Goal: Download file/media

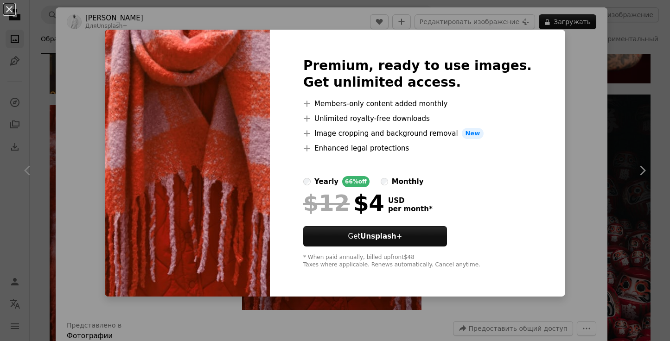
scroll to position [5239, 0]
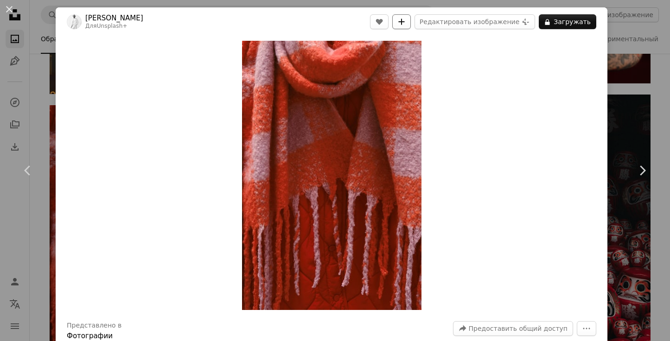
click at [405, 22] on icon "A plus sign" at bounding box center [401, 21] width 7 height 7
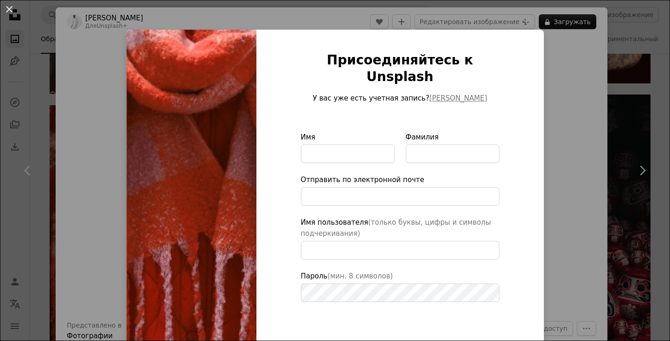
type input "**********"
click at [524, 109] on div "Присоединяйтесь к Unsplash У вас уже есть учетная запись? [PERSON_NAME] Имя Фам…" at bounding box center [399, 228] width 287 height 397
click at [574, 67] on div "An X shape Присоединяйтесь к Unsplash У вас уже есть учетная запись? [PERSON_NA…" at bounding box center [335, 170] width 670 height 341
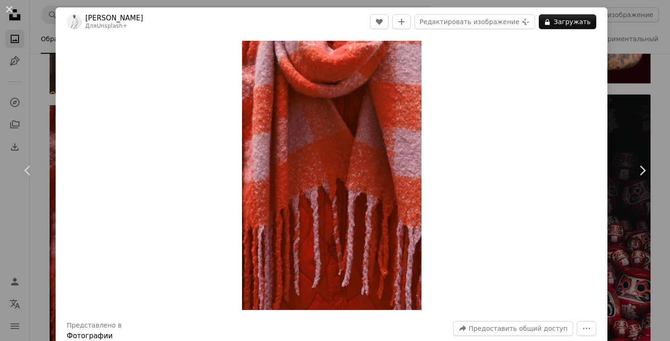
click at [17, 217] on div "An X shape Chevron left Chevron right [PERSON_NAME] Для Unsplash+ A heart A plu…" at bounding box center [335, 170] width 670 height 341
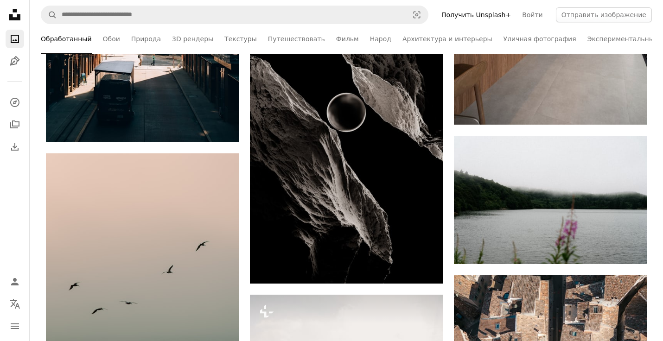
scroll to position [8717, 0]
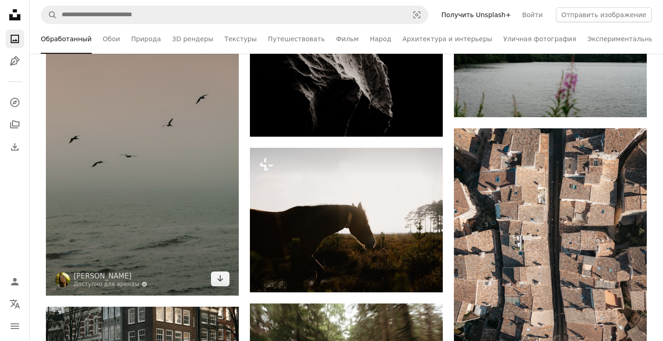
click at [121, 126] on img at bounding box center [142, 150] width 193 height 289
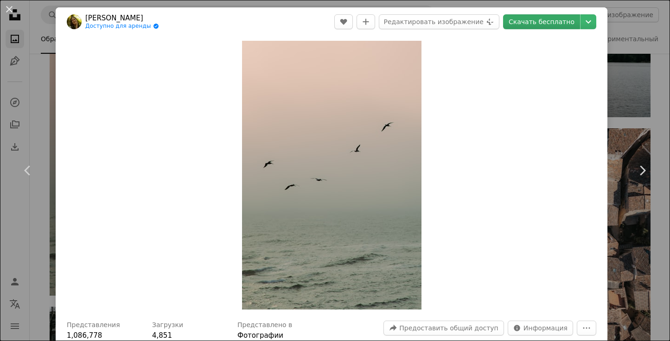
click at [544, 22] on link "Скачать бесплатно" at bounding box center [541, 21] width 77 height 15
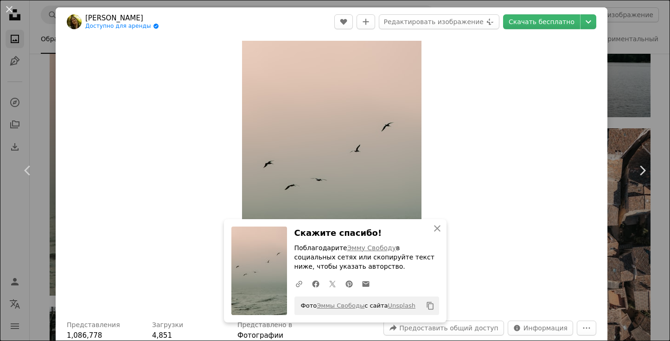
click at [483, 242] on div "Zoom in" at bounding box center [332, 175] width 552 height 278
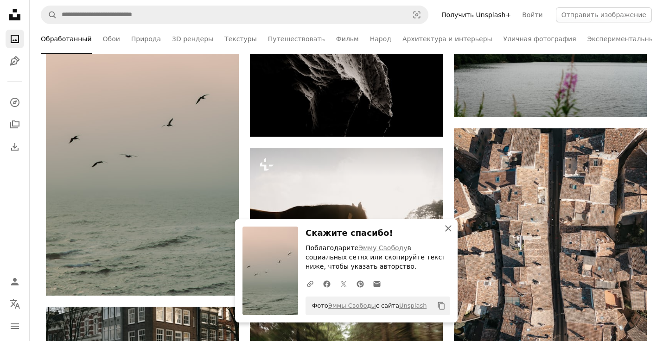
click at [448, 229] on icon "button" at bounding box center [448, 228] width 6 height 6
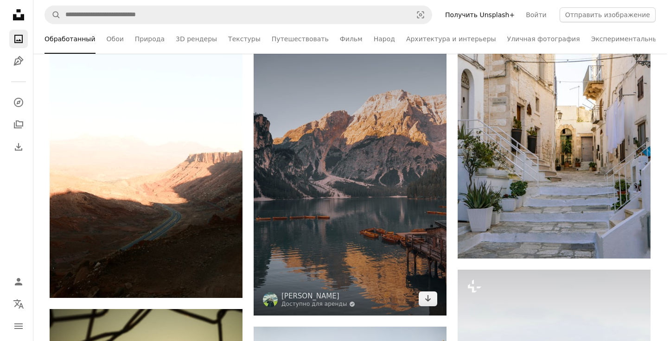
scroll to position [10432, 0]
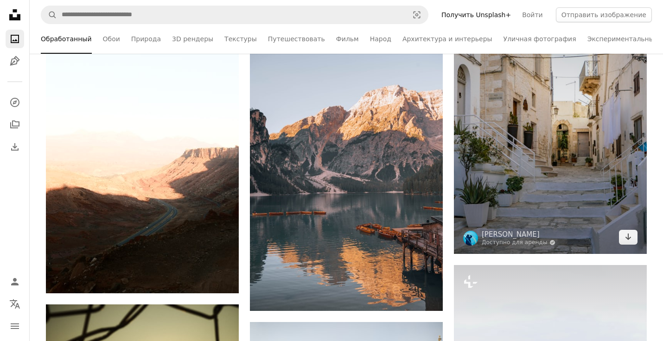
click at [566, 151] on img at bounding box center [550, 109] width 193 height 289
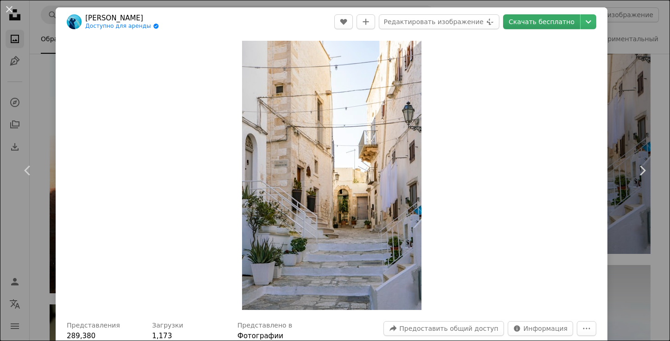
click at [547, 22] on link "Скачать бесплатно" at bounding box center [541, 21] width 77 height 15
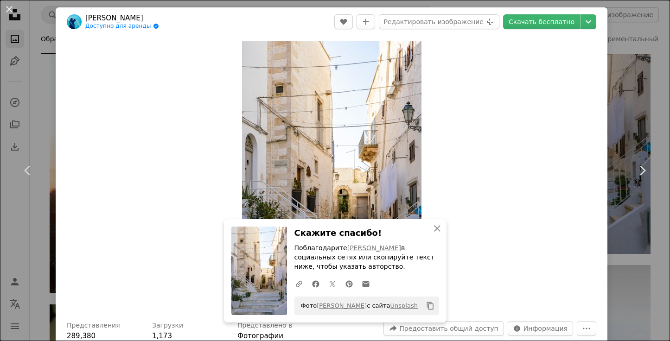
click at [512, 241] on div "Zoom in" at bounding box center [332, 175] width 552 height 279
click at [504, 68] on div "Zoom in" at bounding box center [332, 175] width 552 height 279
click at [434, 230] on icon "button" at bounding box center [437, 228] width 6 height 6
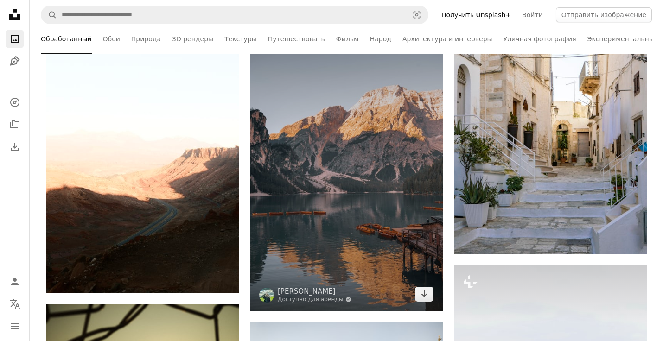
click at [330, 160] on img at bounding box center [346, 166] width 193 height 289
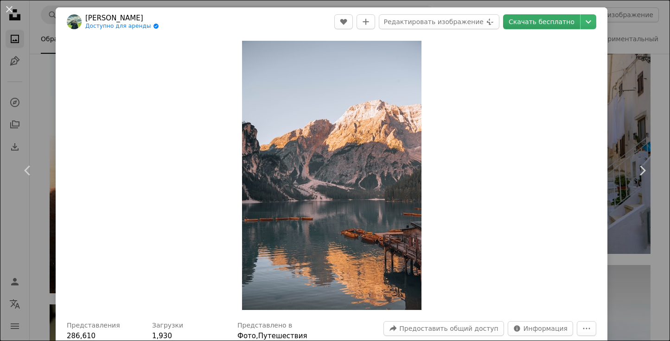
click at [552, 21] on link "Скачать бесплатно" at bounding box center [541, 21] width 77 height 15
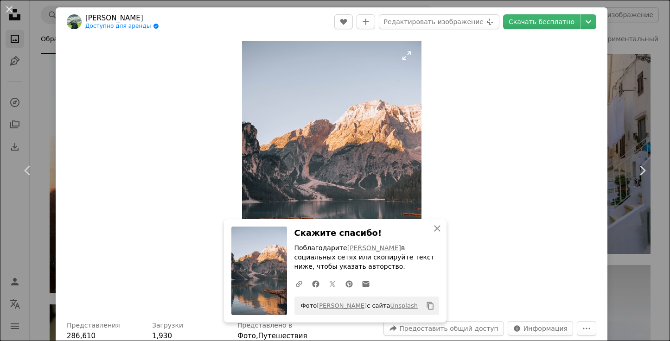
click at [406, 75] on img "Увеличьте это изображение" at bounding box center [331, 175] width 179 height 269
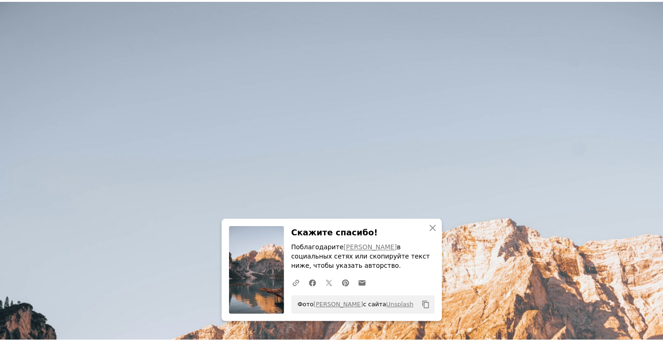
scroll to position [323, 0]
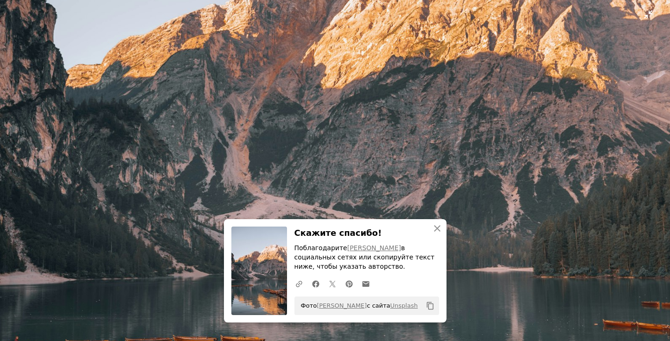
click at [406, 75] on img "Уменьшите масштаб этого изображения" at bounding box center [335, 180] width 671 height 1007
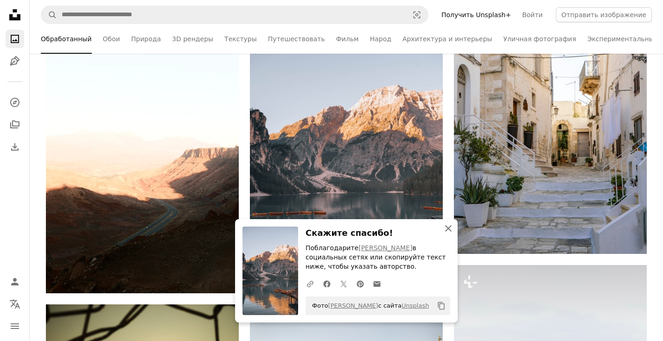
click at [447, 228] on icon "button" at bounding box center [448, 228] width 6 height 6
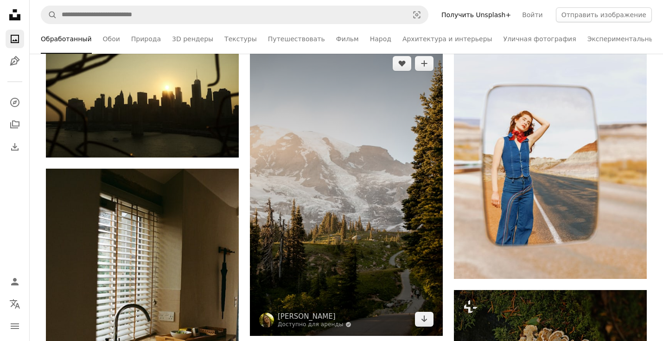
scroll to position [10757, 0]
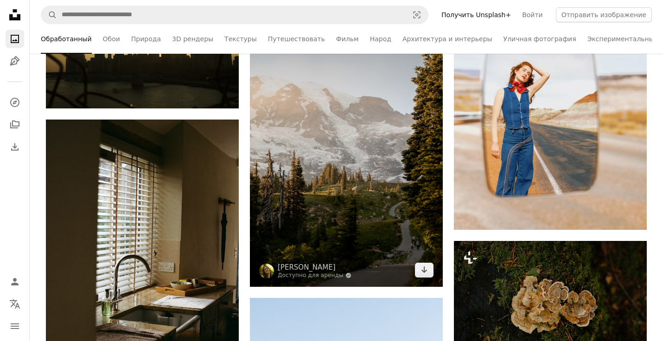
click at [325, 146] on img at bounding box center [346, 142] width 193 height 289
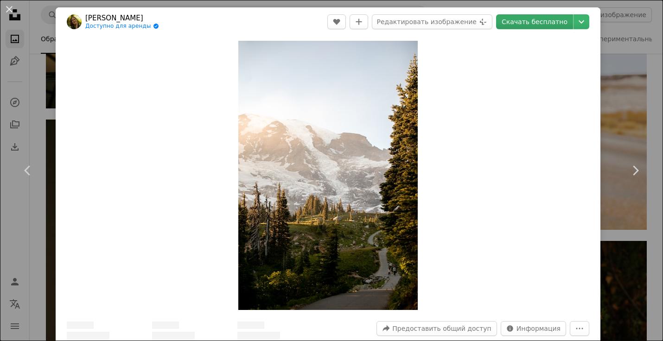
click at [542, 21] on link "Скачать бесплатно" at bounding box center [534, 21] width 77 height 15
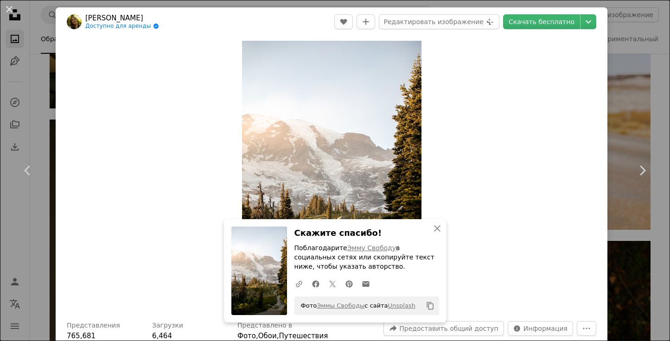
click at [493, 287] on div "Zoom in" at bounding box center [332, 175] width 552 height 279
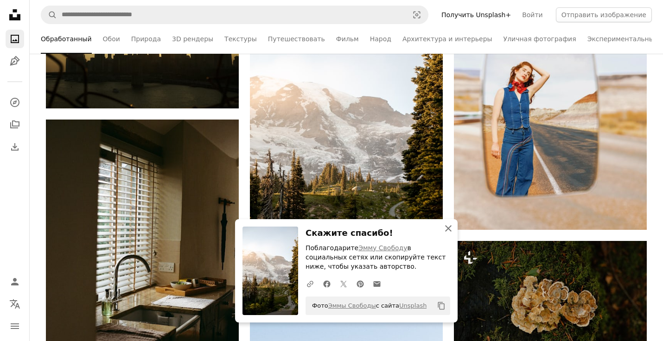
click at [446, 228] on icon "An X shape" at bounding box center [448, 228] width 11 height 11
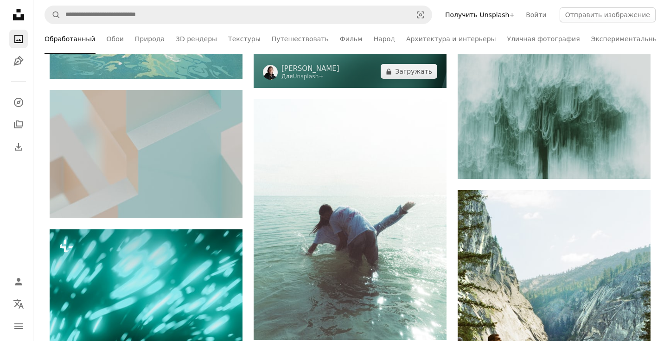
scroll to position [12379, 0]
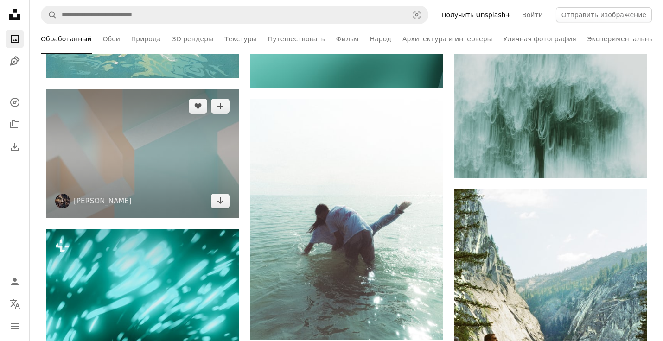
click at [162, 160] on img at bounding box center [142, 153] width 193 height 128
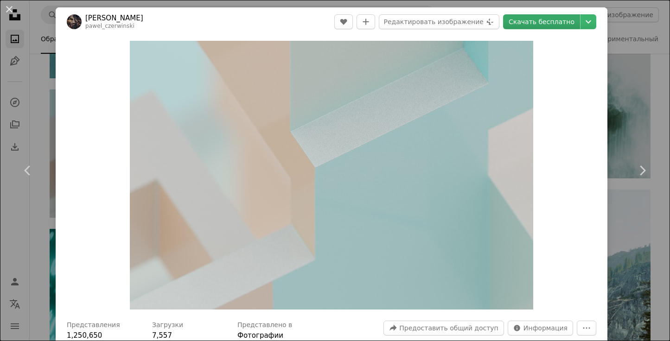
click at [537, 23] on link "Скачать бесплатно" at bounding box center [541, 21] width 77 height 15
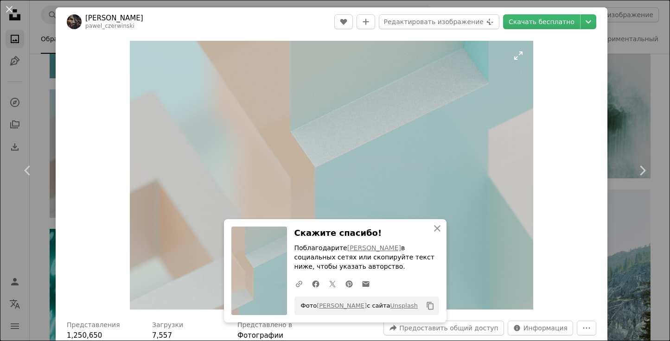
click at [417, 127] on img "Увеличьте это изображение" at bounding box center [331, 175] width 403 height 269
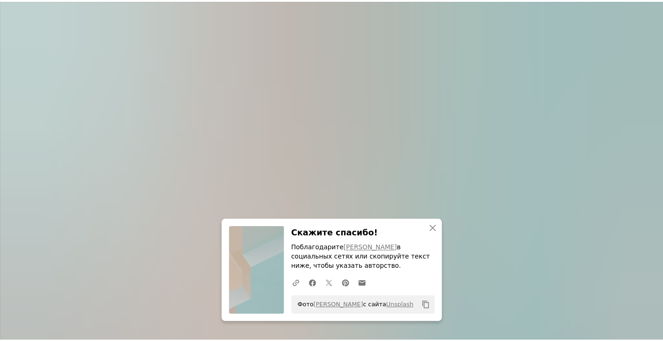
scroll to position [49, 0]
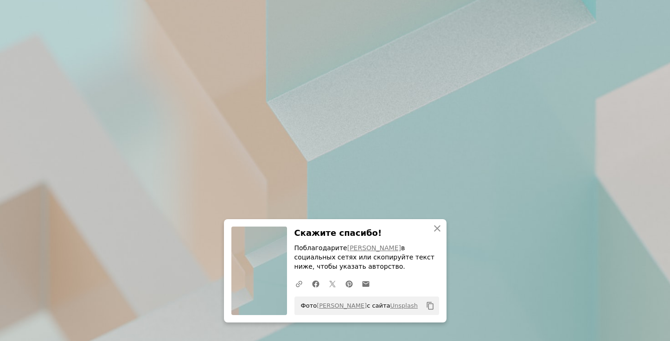
click at [530, 50] on img "Уменьшите масштаб этого изображения" at bounding box center [335, 174] width 671 height 447
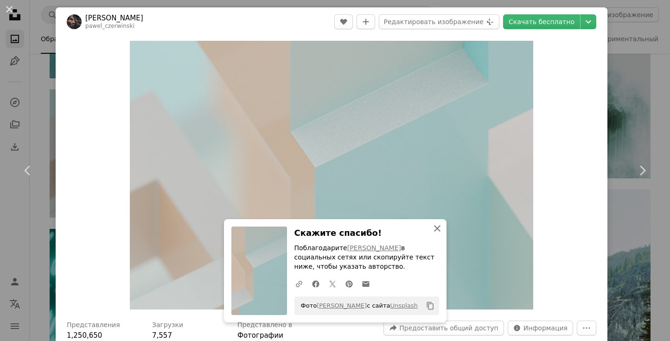
click at [436, 230] on icon "An X shape" at bounding box center [437, 228] width 11 height 11
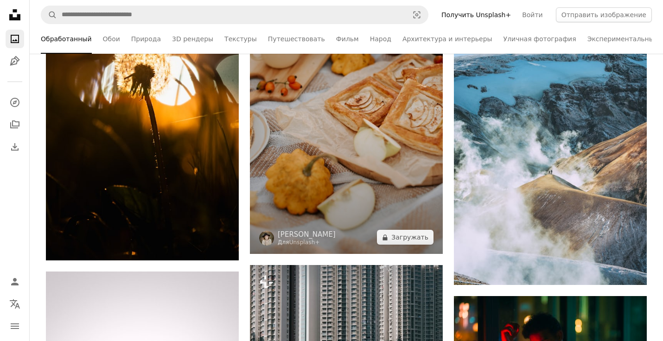
scroll to position [15579, 0]
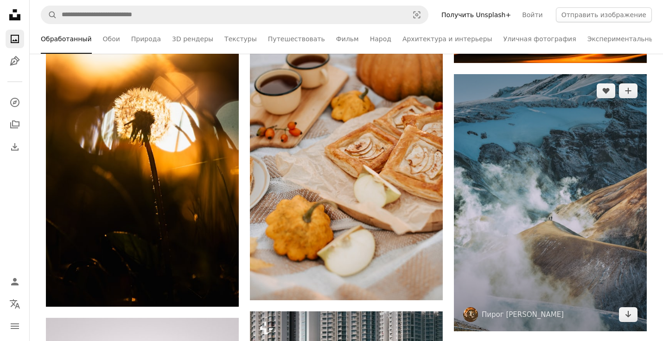
click at [494, 147] on img at bounding box center [550, 202] width 193 height 257
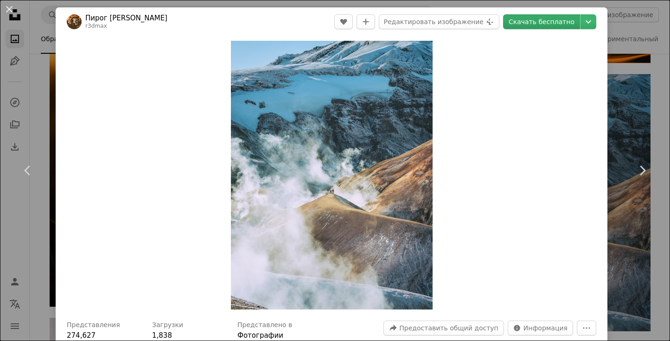
click at [544, 20] on link "Скачать бесплатно" at bounding box center [541, 21] width 77 height 15
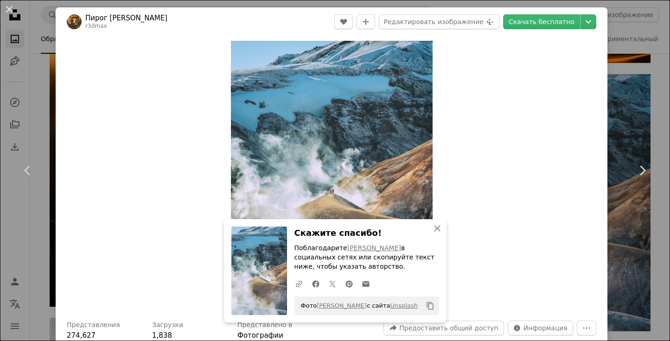
click at [410, 282] on div "A URL sharing icon (chains) Facebook icon X (formerly Twitter) icon Pinterest i…" at bounding box center [365, 283] width 148 height 19
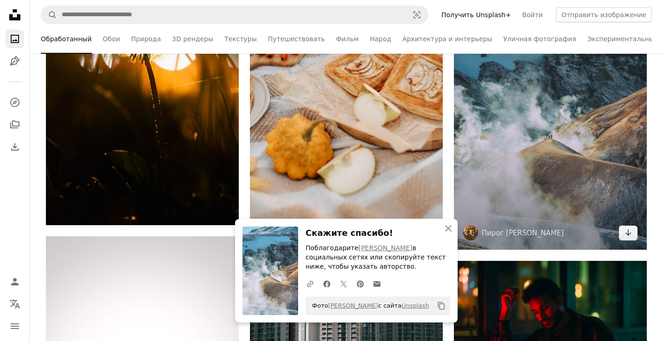
scroll to position [15671, 0]
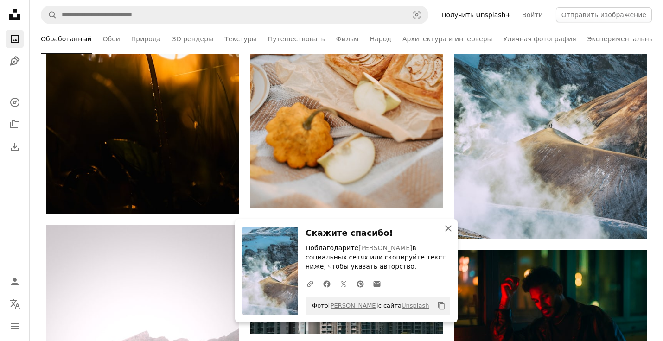
click at [445, 228] on icon "An X shape" at bounding box center [448, 228] width 11 height 11
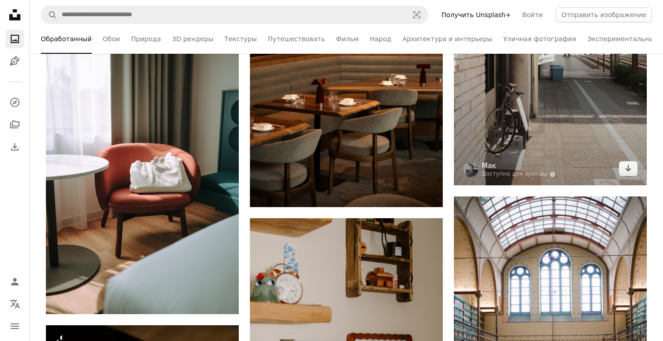
scroll to position [18268, 0]
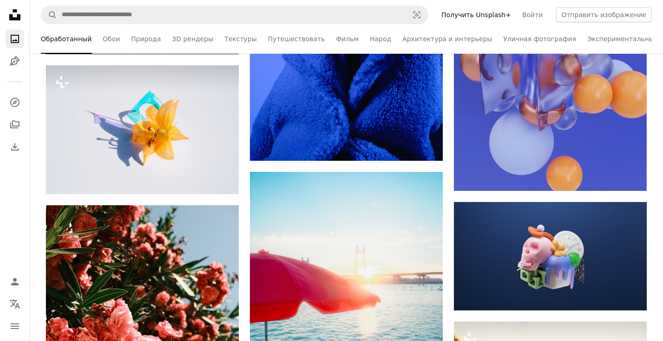
scroll to position [20632, 0]
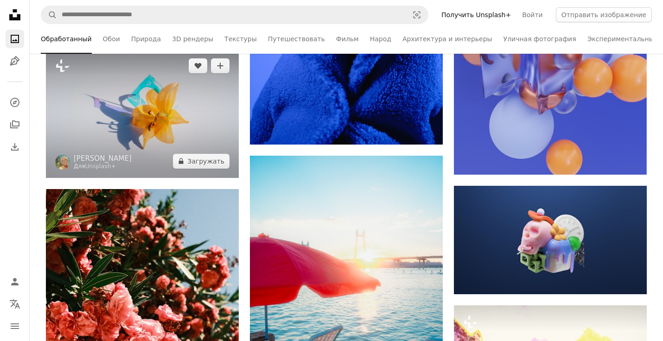
click at [190, 115] on img at bounding box center [142, 113] width 193 height 129
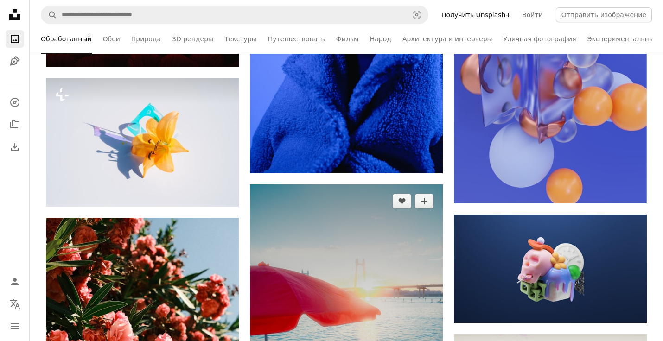
scroll to position [20586, 0]
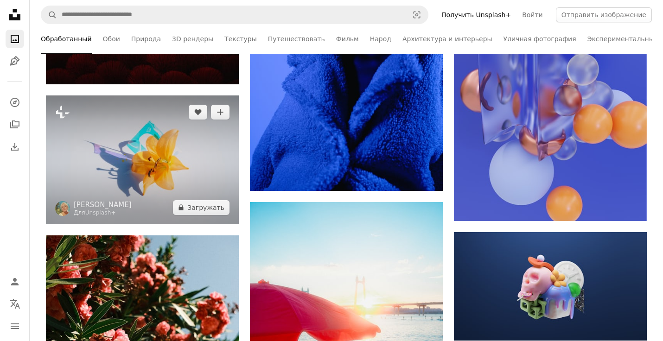
click at [185, 153] on img at bounding box center [142, 160] width 193 height 129
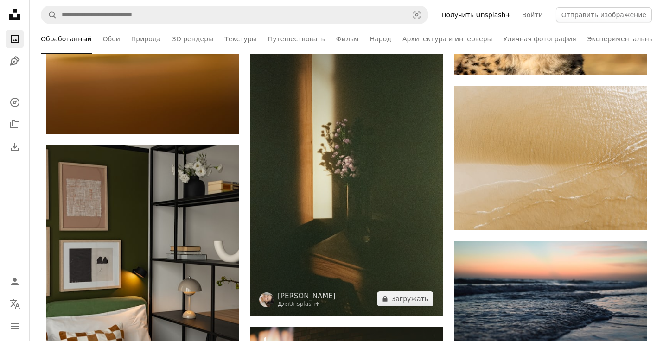
scroll to position [24342, 0]
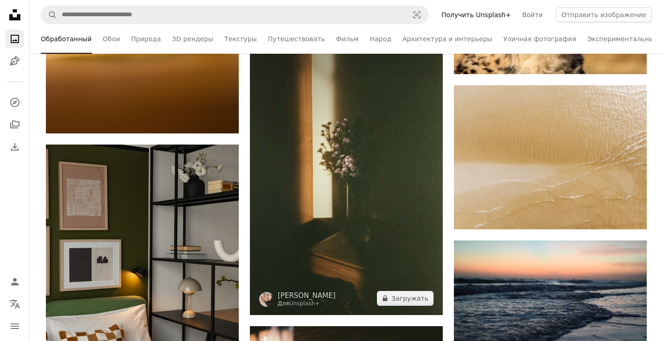
click at [389, 174] on img at bounding box center [346, 169] width 193 height 291
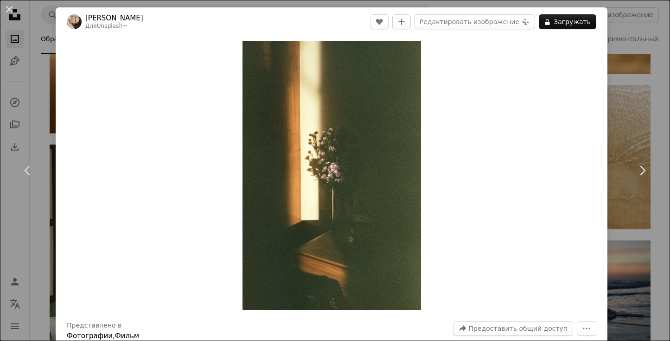
click at [78, 148] on div "Zoom in" at bounding box center [332, 175] width 552 height 279
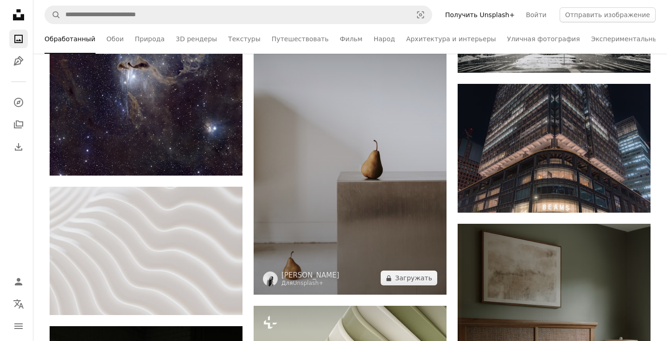
scroll to position [25918, 0]
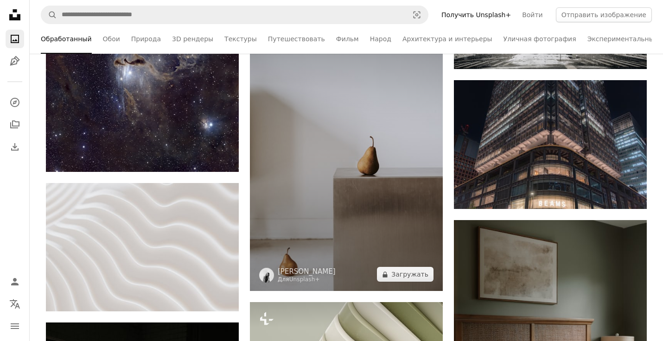
drag, startPoint x: 332, startPoint y: 145, endPoint x: 321, endPoint y: 148, distance: 10.6
click at [321, 148] on img at bounding box center [346, 146] width 193 height 289
click at [357, 111] on img at bounding box center [346, 146] width 193 height 289
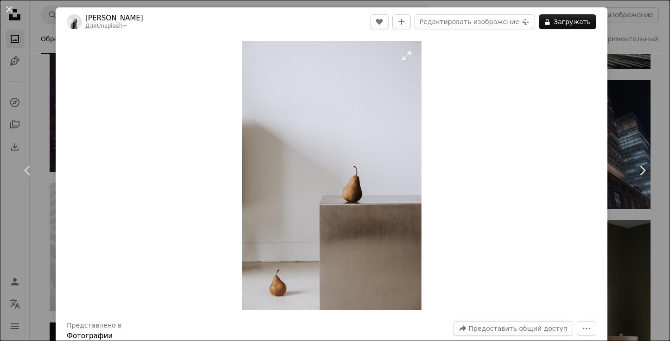
click at [332, 120] on img "Увеличьте это изображение" at bounding box center [331, 175] width 179 height 269
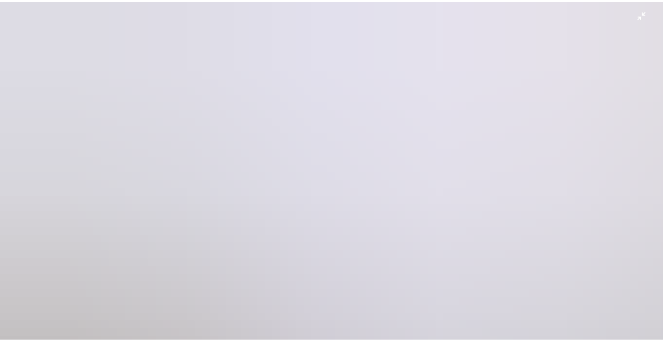
scroll to position [323, 0]
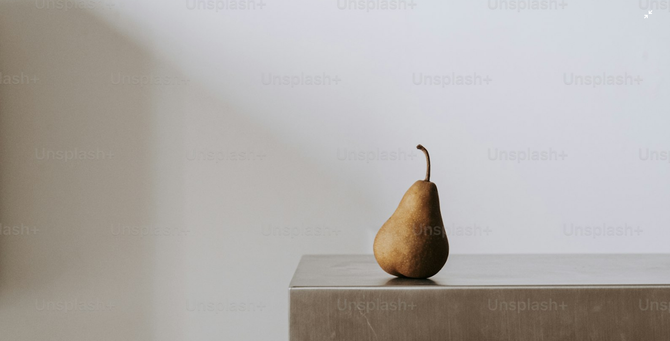
click at [574, 180] on img "Уменьшите масштаб этого изображения" at bounding box center [335, 180] width 671 height 1007
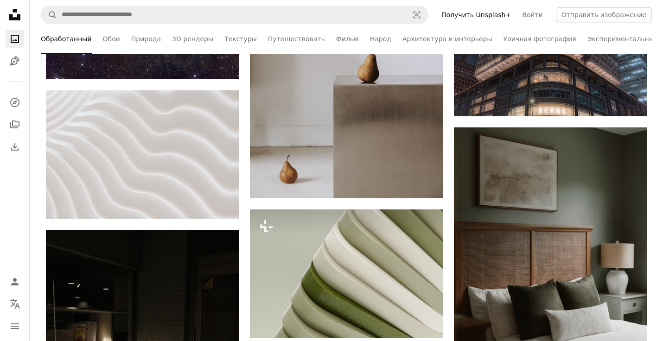
scroll to position [26103, 0]
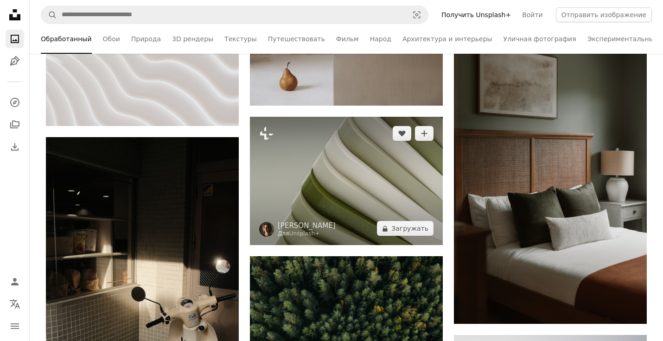
click at [344, 182] on img at bounding box center [346, 181] width 193 height 128
click at [359, 184] on img at bounding box center [346, 181] width 193 height 128
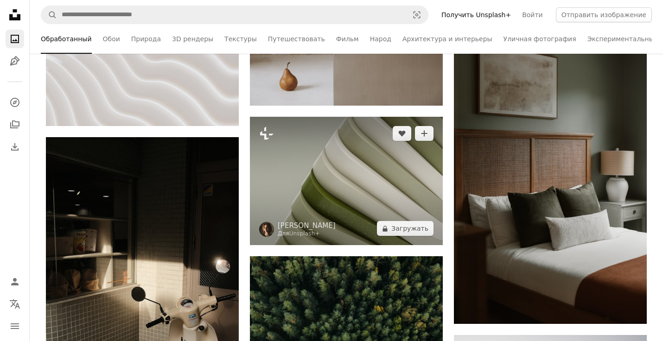
drag, startPoint x: 359, startPoint y: 184, endPoint x: 342, endPoint y: 190, distance: 17.7
click at [342, 190] on img at bounding box center [346, 181] width 193 height 128
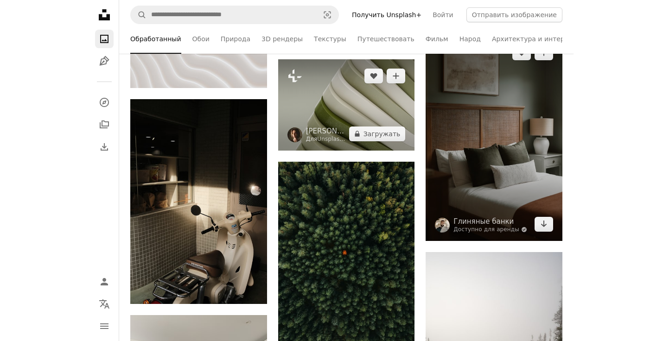
scroll to position [26103, 0]
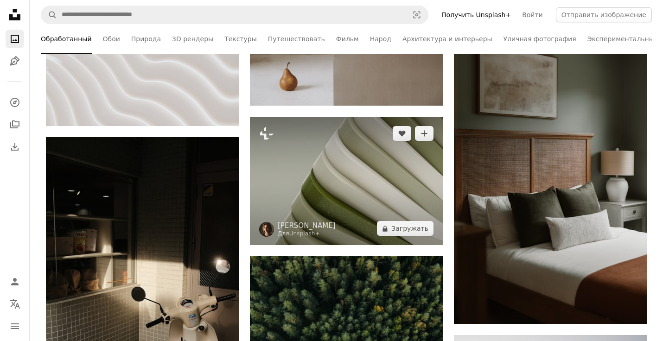
click at [290, 166] on img at bounding box center [346, 181] width 193 height 128
click at [289, 166] on img at bounding box center [346, 181] width 193 height 128
click at [321, 168] on img at bounding box center [346, 181] width 193 height 128
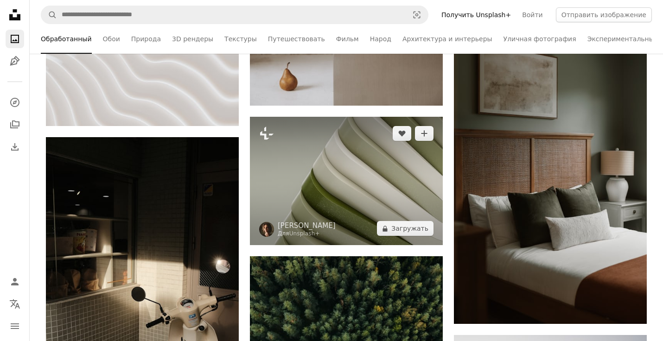
drag, startPoint x: 321, startPoint y: 168, endPoint x: 303, endPoint y: 194, distance: 31.9
click at [303, 194] on img at bounding box center [346, 181] width 193 height 128
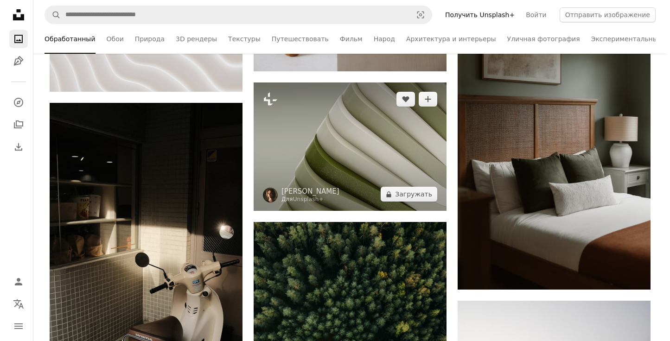
scroll to position [26150, 0]
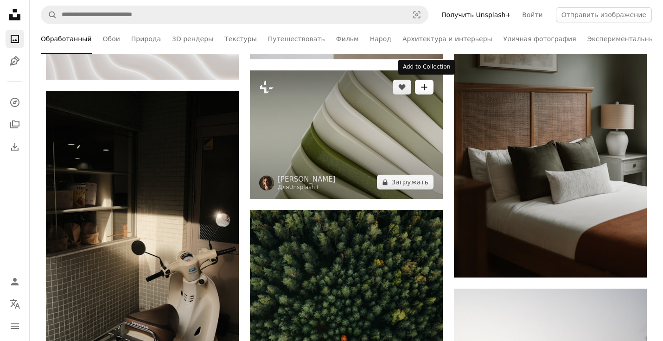
click at [423, 84] on icon "A plus sign" at bounding box center [424, 86] width 7 height 7
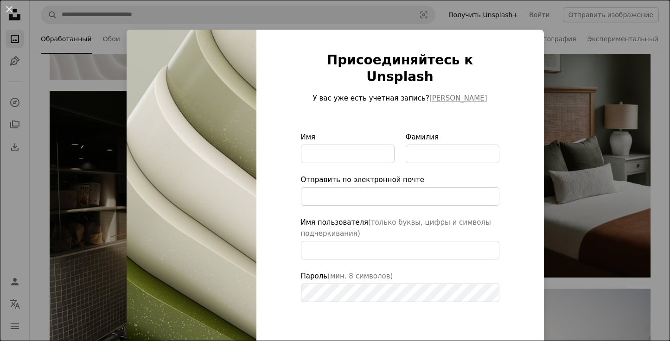
type input "**********"
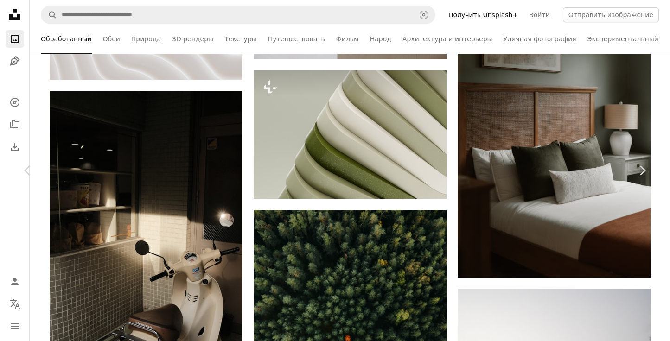
drag, startPoint x: 217, startPoint y: 115, endPoint x: 325, endPoint y: 129, distance: 109.0
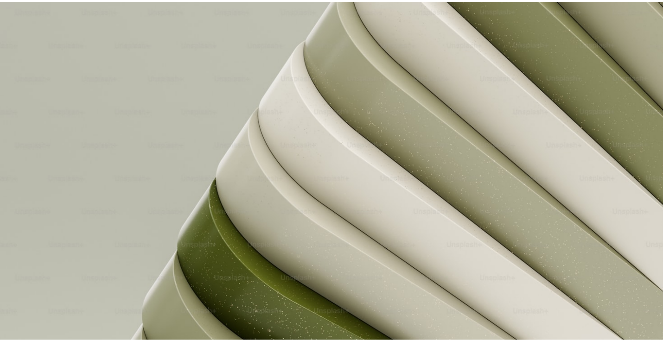
scroll to position [48, 0]
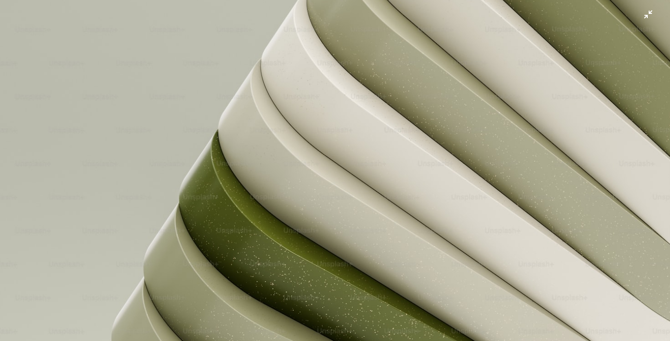
click at [325, 129] on img "Уменьшите масштаб этого изображения" at bounding box center [335, 174] width 671 height 447
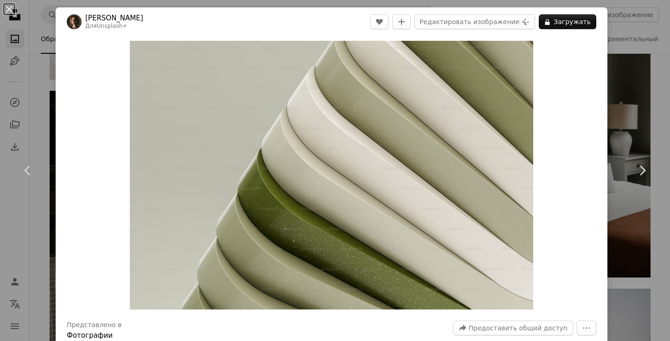
drag, startPoint x: 100, startPoint y: 141, endPoint x: 123, endPoint y: 115, distance: 35.2
click at [100, 141] on div "Zoom in" at bounding box center [332, 175] width 552 height 278
click at [575, 50] on div "Zoom in" at bounding box center [332, 175] width 552 height 278
click at [18, 206] on link "Chevron left" at bounding box center [28, 170] width 56 height 89
click at [13, 206] on link "Chevron left" at bounding box center [28, 170] width 56 height 89
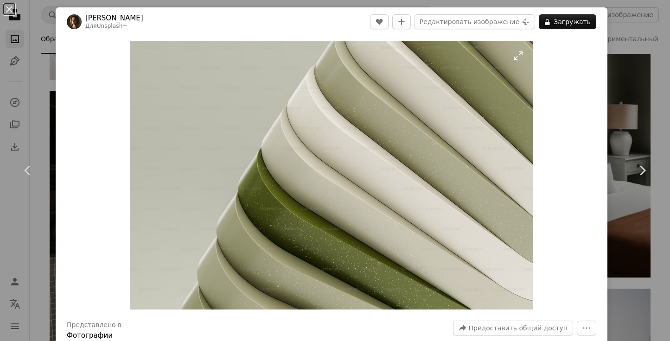
click at [171, 158] on img "Увеличьте это изображение" at bounding box center [331, 175] width 403 height 269
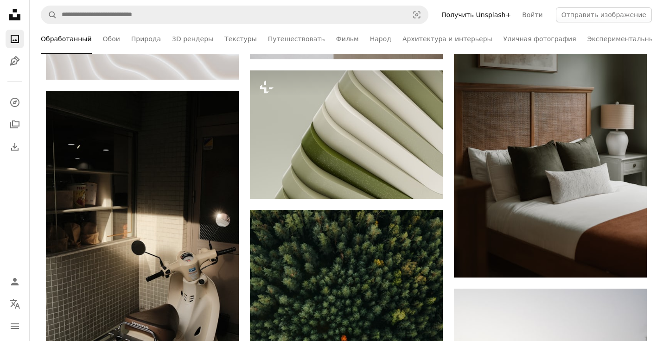
click at [16, 209] on nav "Unsplash logo Unsplash Home A photo Pen Tool A compass A stack of folders Downl…" at bounding box center [15, 170] width 30 height 341
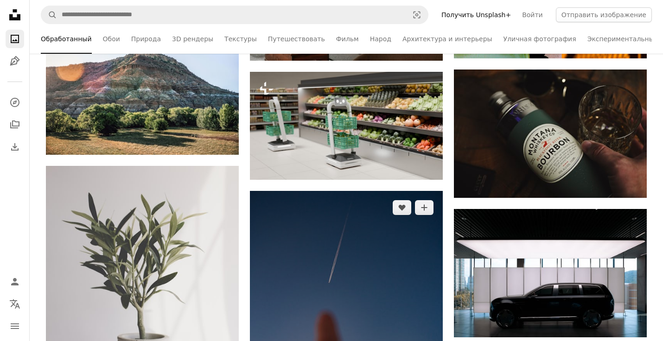
scroll to position [31621, 0]
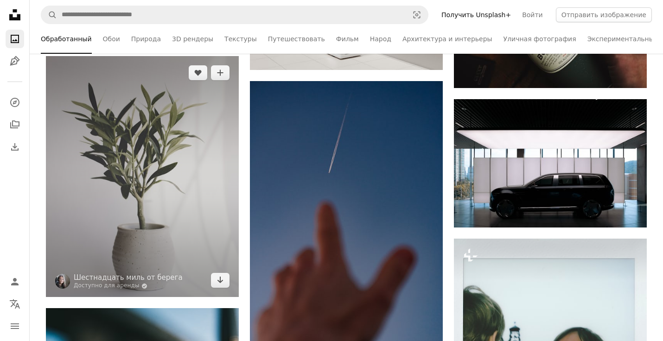
click at [109, 196] on img at bounding box center [142, 176] width 193 height 241
click at [148, 185] on img at bounding box center [142, 176] width 193 height 241
click at [161, 131] on img at bounding box center [142, 176] width 193 height 241
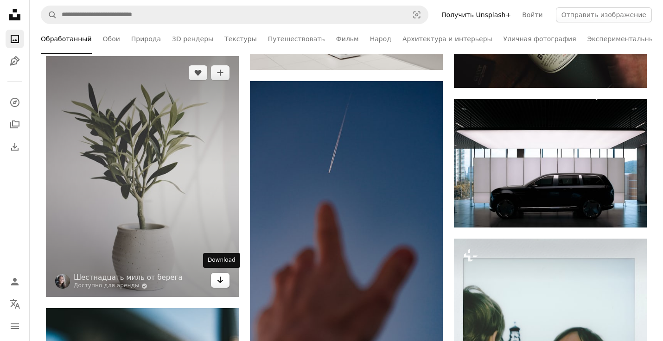
click at [218, 279] on icon "Arrow pointing down" at bounding box center [220, 279] width 7 height 11
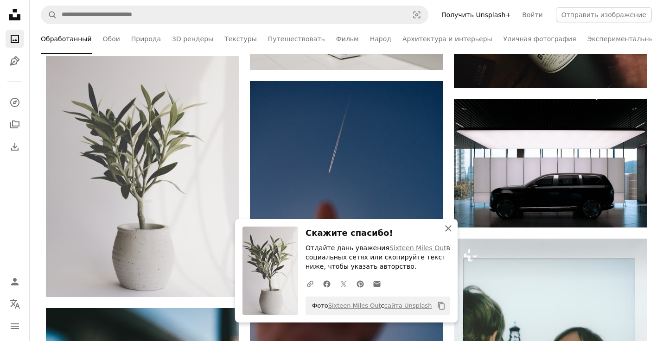
click at [446, 231] on icon "button" at bounding box center [448, 228] width 6 height 6
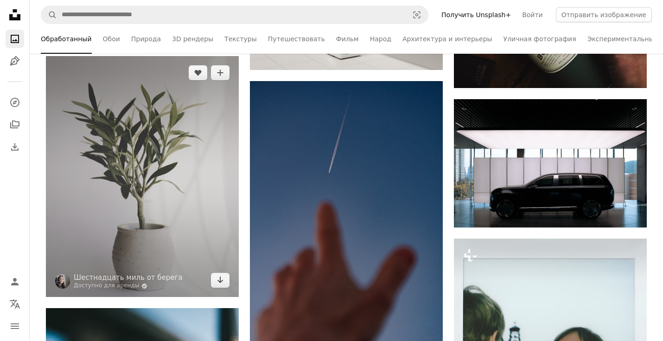
click at [140, 155] on img at bounding box center [142, 176] width 193 height 241
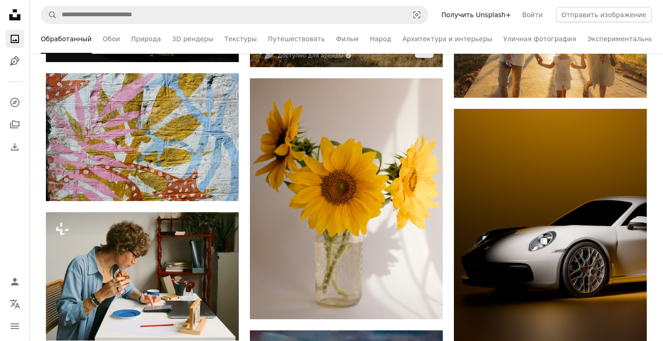
scroll to position [34774, 0]
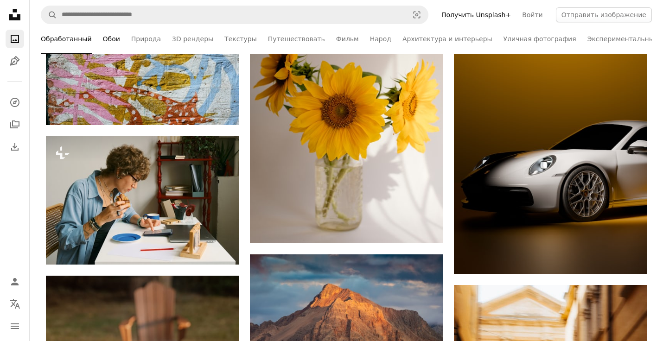
click at [104, 41] on link "Обои" at bounding box center [111, 39] width 17 height 30
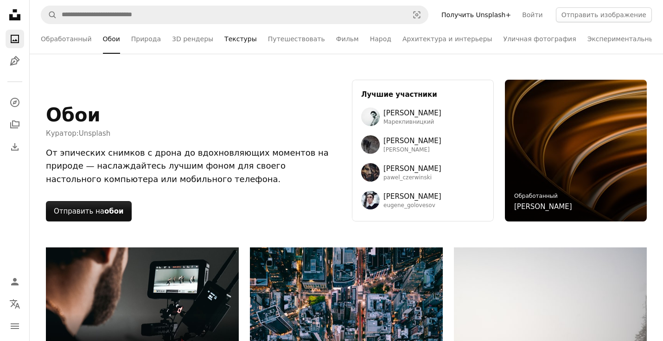
click at [224, 40] on link "Текстуры" at bounding box center [240, 39] width 32 height 30
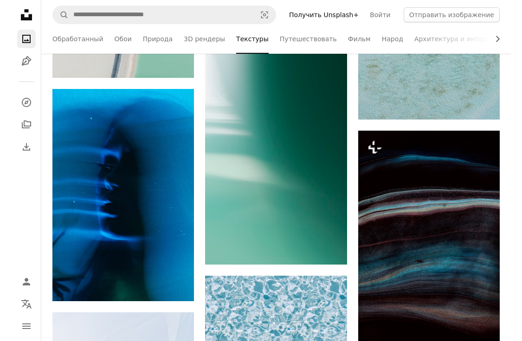
scroll to position [10957, 0]
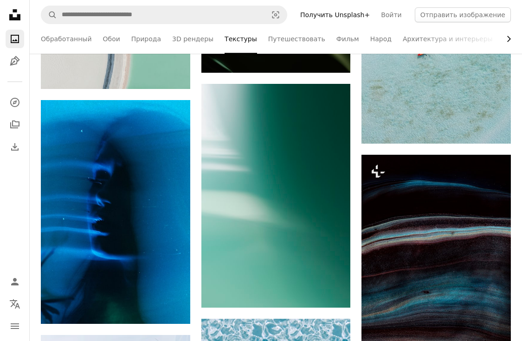
click at [506, 40] on icon "Chevron right" at bounding box center [508, 38] width 9 height 9
click at [506, 40] on link "Экспериментальный" at bounding box center [529, 39] width 71 height 30
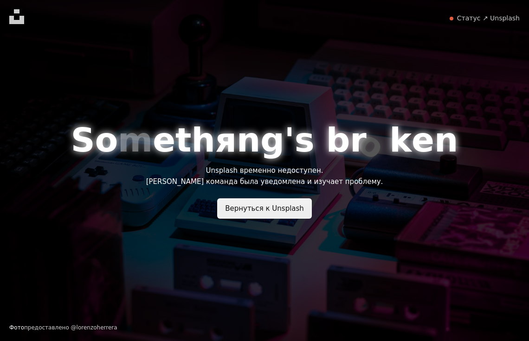
click at [276, 204] on link "Вернуться к Unsplash" at bounding box center [264, 208] width 95 height 20
